Goal: Understand process/instructions: Learn how to perform a task or action

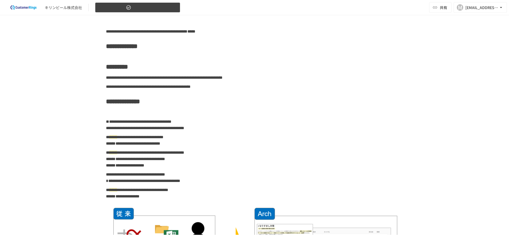
click at [165, 9] on button "0.Archについて" at bounding box center [137, 7] width 85 height 10
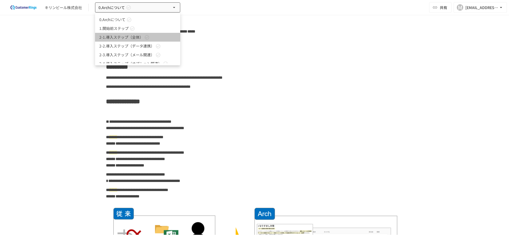
click at [145, 35] on icon at bounding box center [146, 37] width 5 height 5
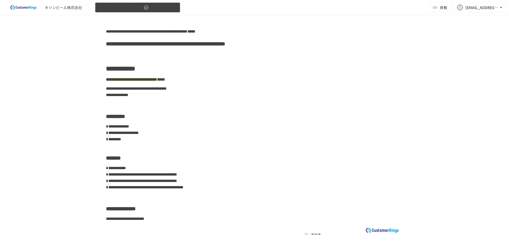
click at [148, 9] on icon "button" at bounding box center [146, 7] width 5 height 5
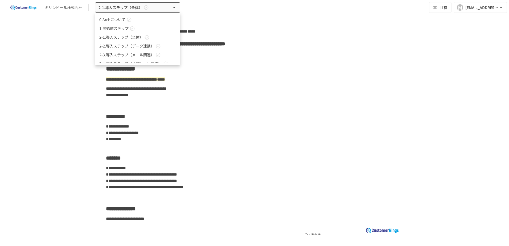
click at [138, 52] on link "2-3.導入ステップ（メール関連）" at bounding box center [137, 54] width 85 height 9
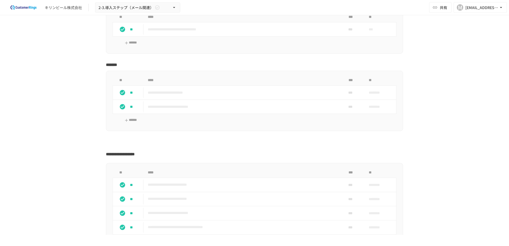
scroll to position [78, 0]
click at [211, 96] on td "**********" at bounding box center [244, 92] width 200 height 14
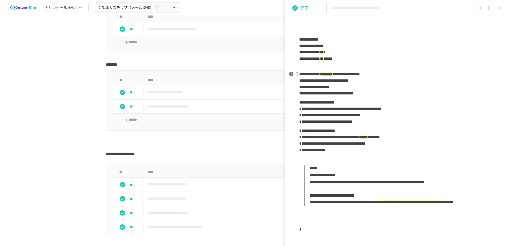
scroll to position [102, 0]
